Goal: Navigation & Orientation: Find specific page/section

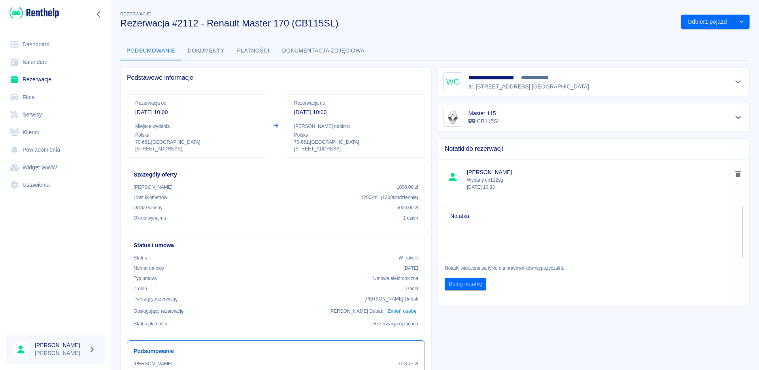
click at [29, 45] on link "Dashboard" at bounding box center [55, 45] width 98 height 18
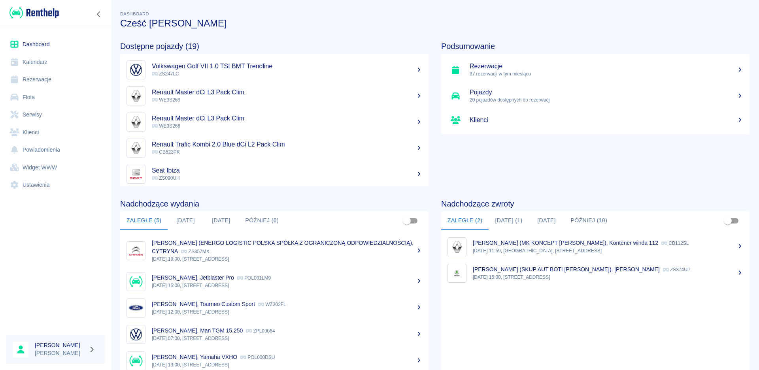
scroll to position [42, 0]
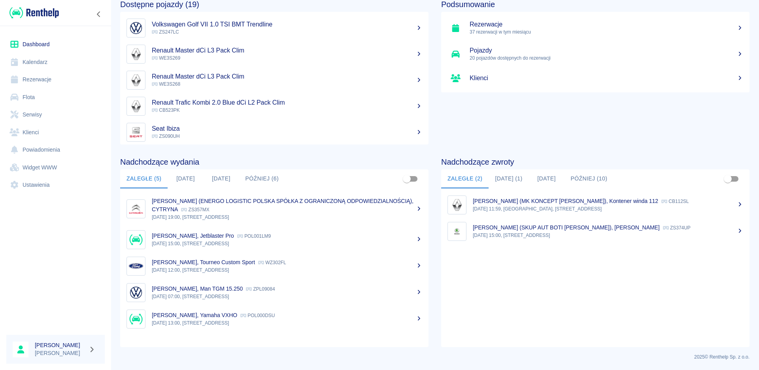
click at [198, 176] on button "[DATE]" at bounding box center [186, 179] width 36 height 19
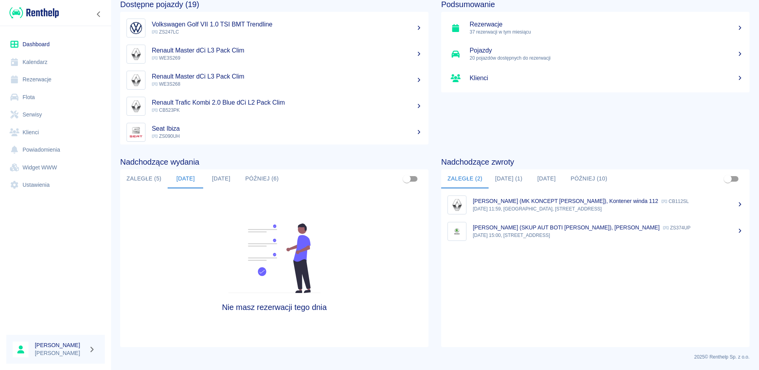
click at [222, 181] on button "[DATE]" at bounding box center [221, 179] width 36 height 19
click at [269, 182] on button "Później (6)" at bounding box center [262, 179] width 46 height 19
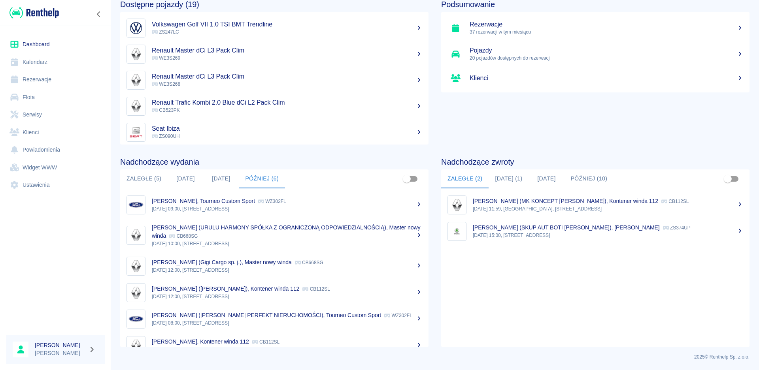
click at [508, 179] on button "[DATE] (1)" at bounding box center [509, 179] width 40 height 19
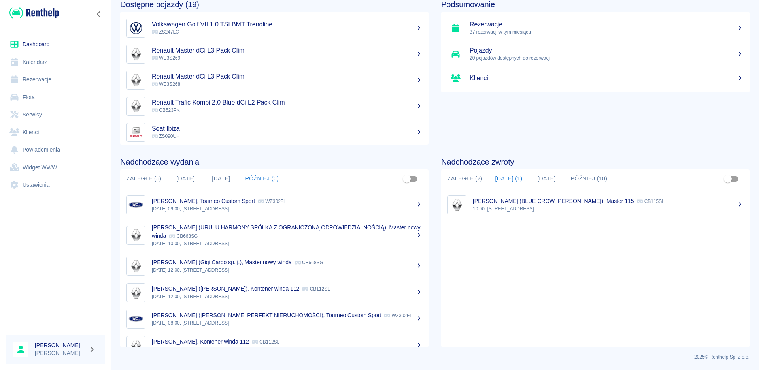
click at [551, 180] on button "[DATE]" at bounding box center [547, 179] width 36 height 19
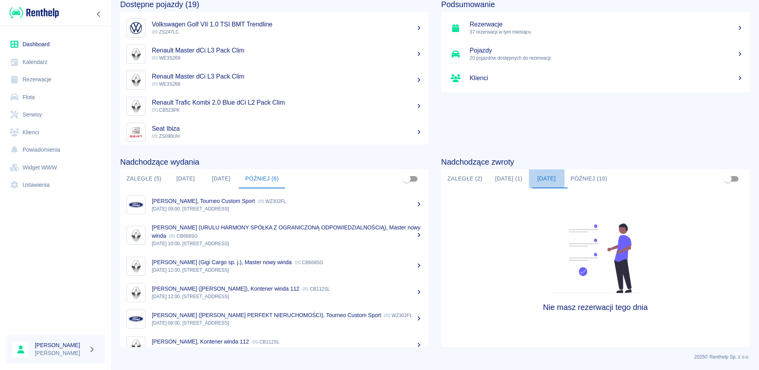
click at [554, 176] on button "[DATE]" at bounding box center [547, 179] width 36 height 19
click at [501, 182] on button "[DATE] (1)" at bounding box center [509, 179] width 40 height 19
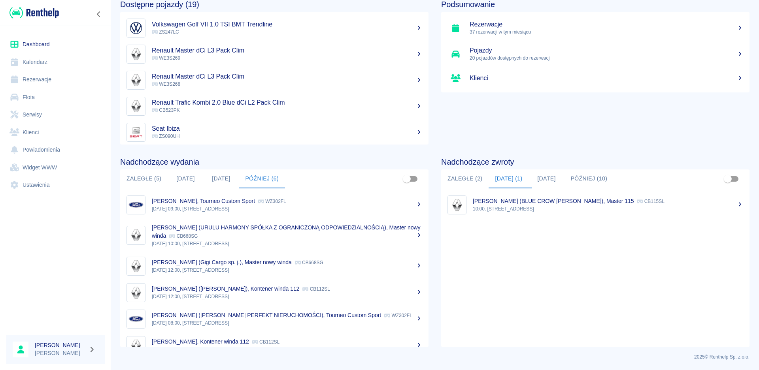
click at [457, 180] on button "Zaległe (2)" at bounding box center [464, 179] width 47 height 19
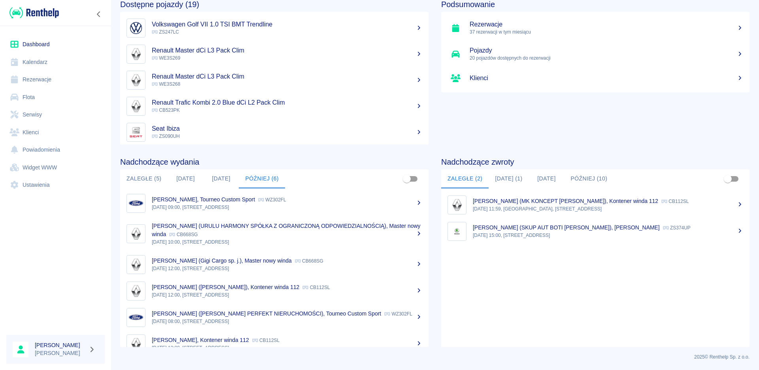
scroll to position [0, 0]
click at [138, 177] on button "Zaległe (5)" at bounding box center [143, 179] width 47 height 19
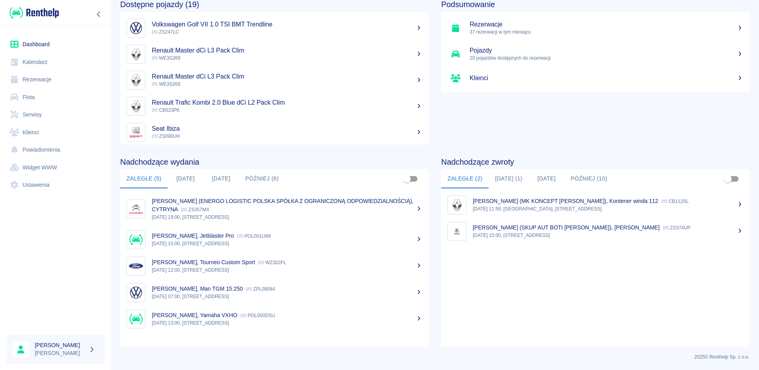
drag, startPoint x: 188, startPoint y: 176, endPoint x: 188, endPoint y: 183, distance: 6.7
click at [188, 176] on button "[DATE]" at bounding box center [186, 179] width 36 height 19
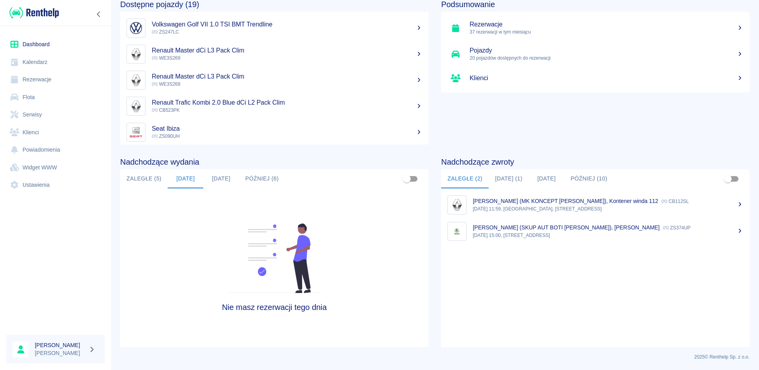
click at [220, 178] on button "[DATE]" at bounding box center [221, 179] width 36 height 19
click at [148, 178] on button "Zaległe (5)" at bounding box center [143, 179] width 47 height 19
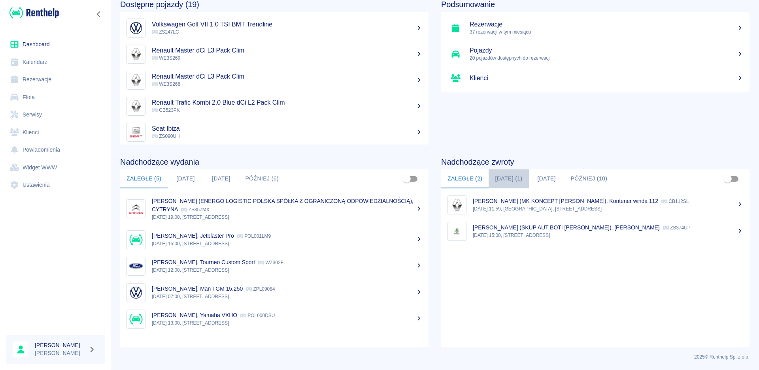
click at [504, 182] on button "[DATE] (1)" at bounding box center [509, 179] width 40 height 19
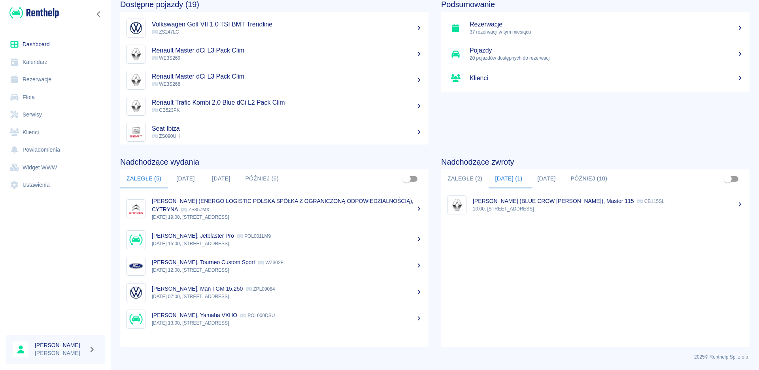
click at [451, 172] on button "Zaległe (2)" at bounding box center [464, 179] width 47 height 19
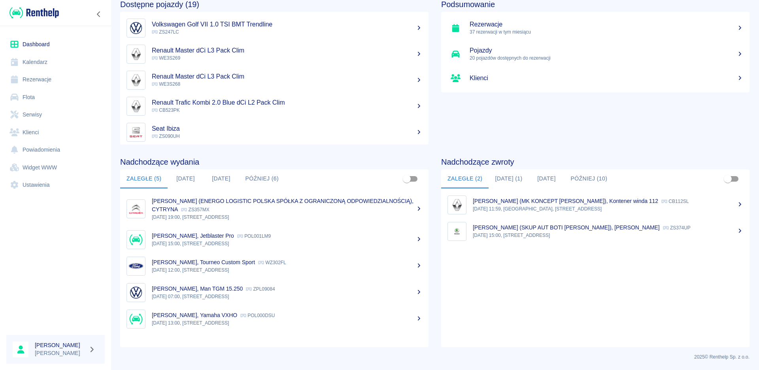
click at [183, 177] on button "[DATE]" at bounding box center [186, 179] width 36 height 19
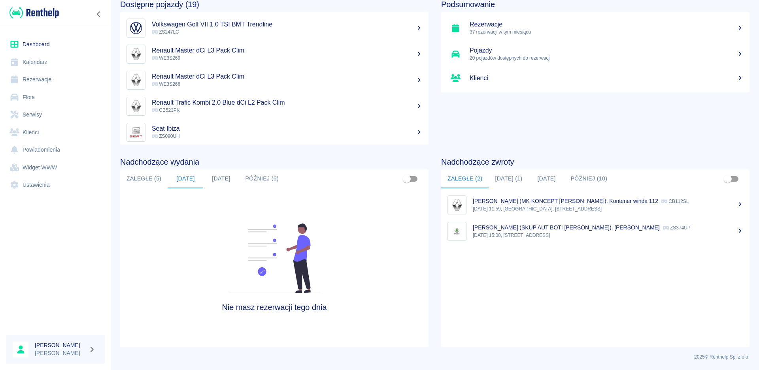
click at [225, 175] on button "[DATE]" at bounding box center [221, 179] width 36 height 19
click at [149, 174] on button "Zaległe (5)" at bounding box center [143, 179] width 47 height 19
